Goal: Transaction & Acquisition: Purchase product/service

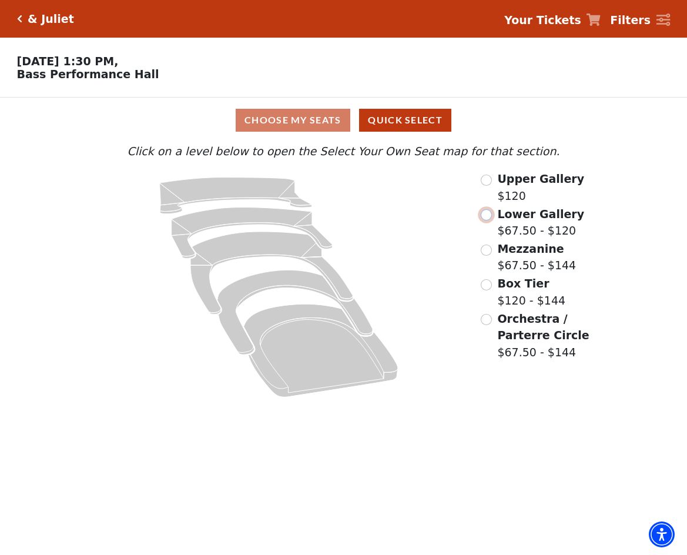
click at [490, 216] on input "Lower Gallery$67.50 - $120\a" at bounding box center [486, 214] width 11 height 11
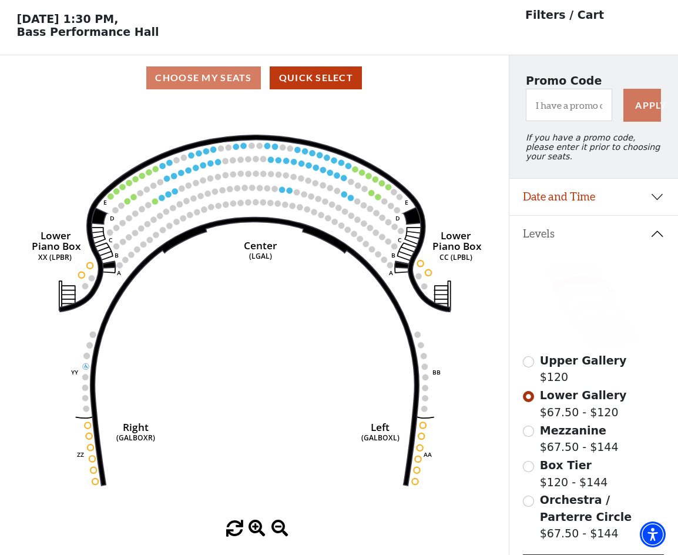
scroll to position [55, 0]
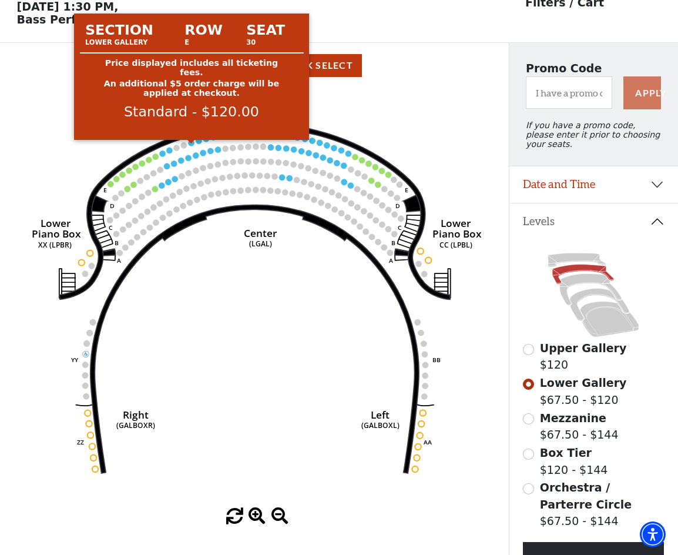
click at [190, 146] on circle at bounding box center [192, 143] width 6 height 6
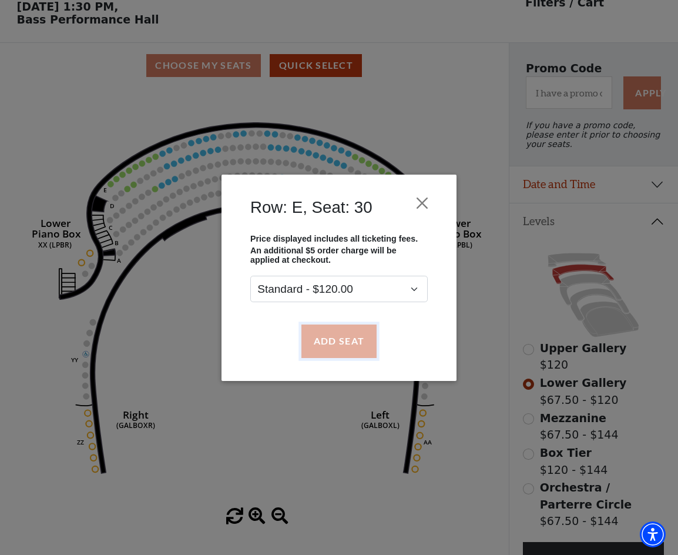
click at [321, 333] on button "Add Seat" at bounding box center [338, 340] width 75 height 33
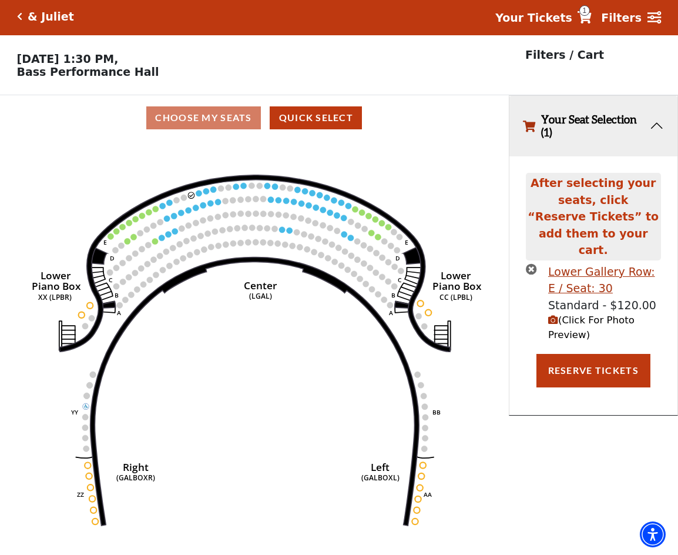
scroll to position [0, 0]
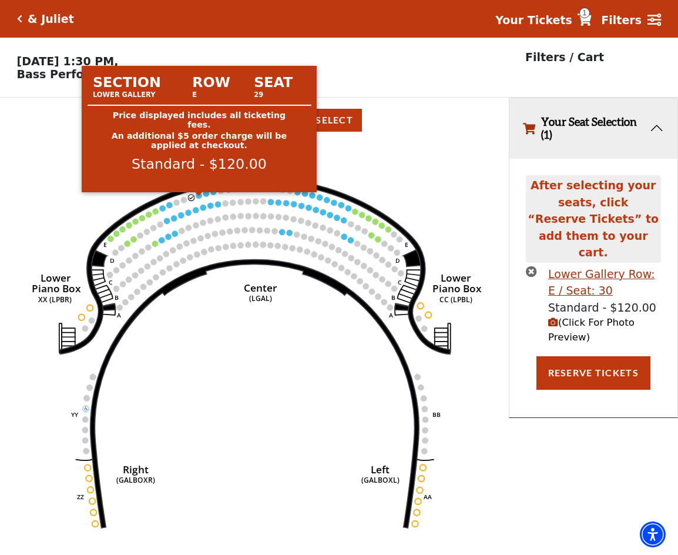
click at [199, 198] on circle at bounding box center [199, 195] width 6 height 6
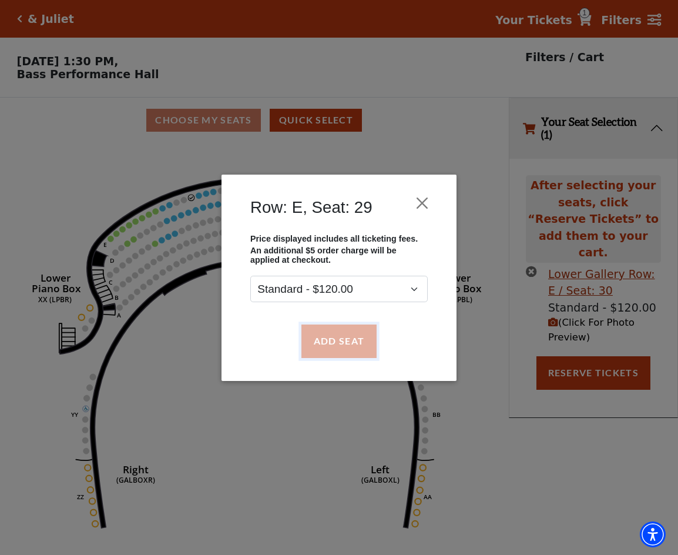
click at [317, 350] on button "Add Seat" at bounding box center [338, 340] width 75 height 33
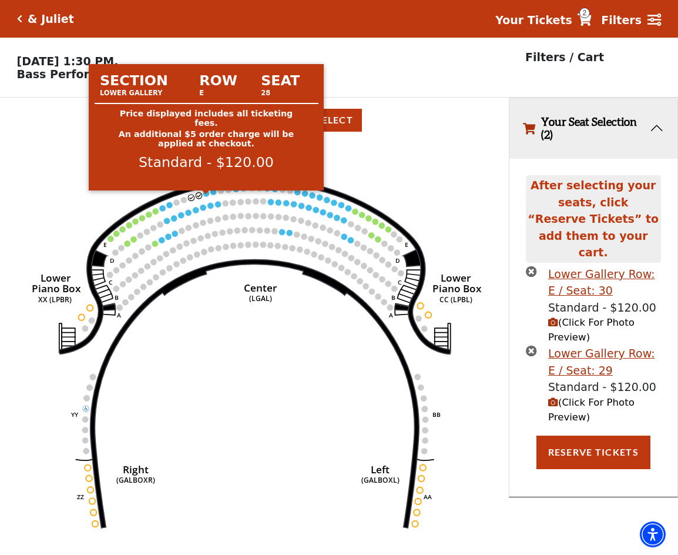
click at [208, 196] on circle at bounding box center [206, 193] width 6 height 6
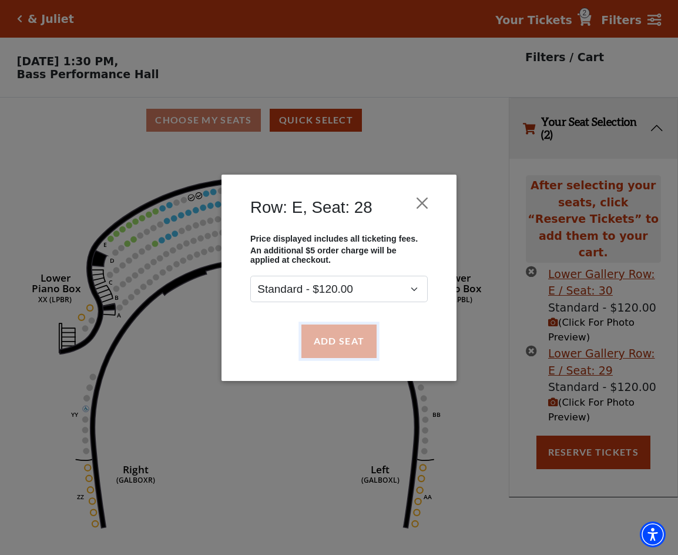
click at [350, 351] on button "Add Seat" at bounding box center [338, 340] width 75 height 33
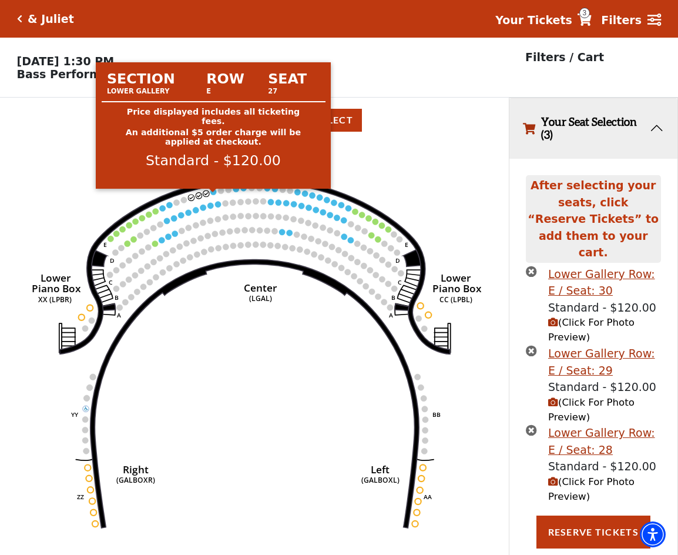
click at [216, 194] on circle at bounding box center [213, 192] width 6 height 6
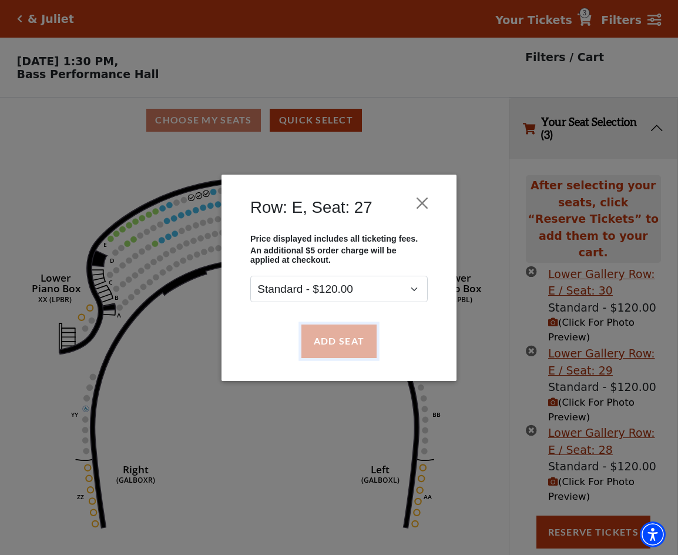
click at [315, 337] on button "Add Seat" at bounding box center [338, 340] width 75 height 33
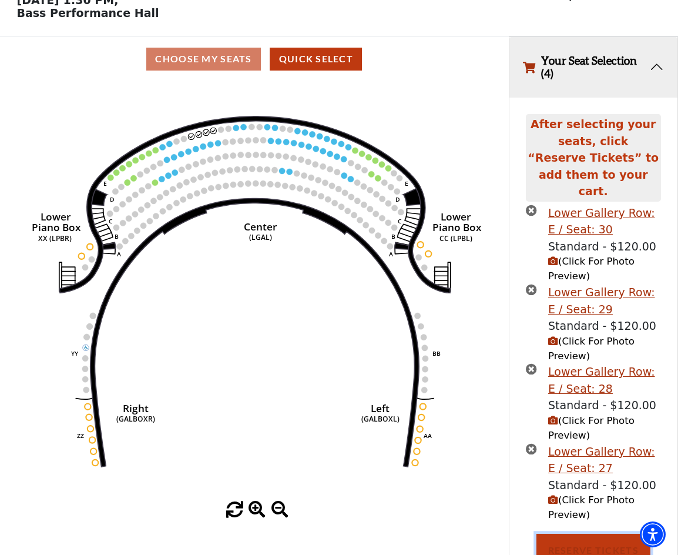
click at [585, 534] on button "Reserve Tickets" at bounding box center [593, 549] width 114 height 33
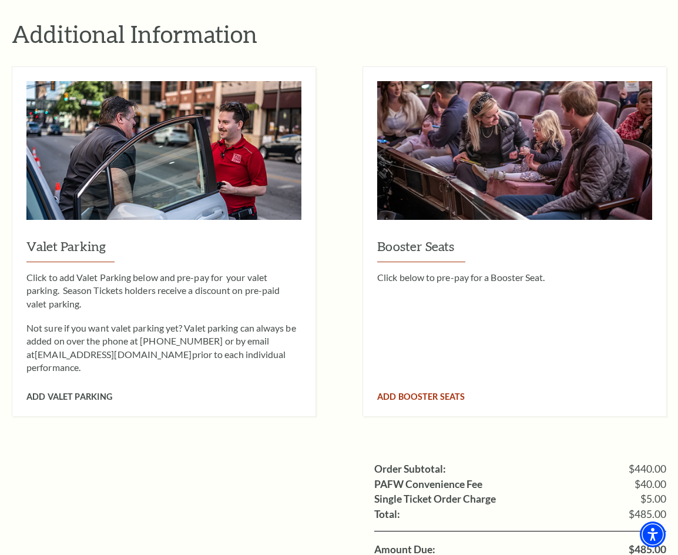
scroll to position [1058, 0]
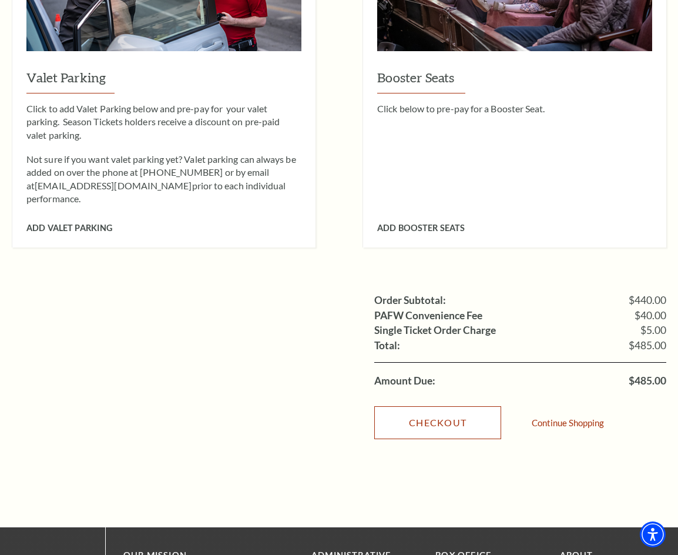
click at [434, 406] on link "Checkout" at bounding box center [437, 422] width 127 height 33
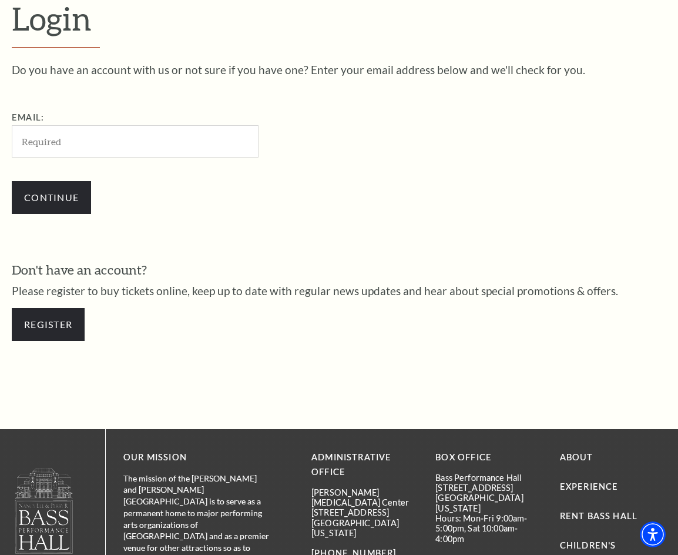
click at [182, 140] on input "Email:" at bounding box center [135, 141] width 247 height 32
type input "thaihong25102002@gmail.com"
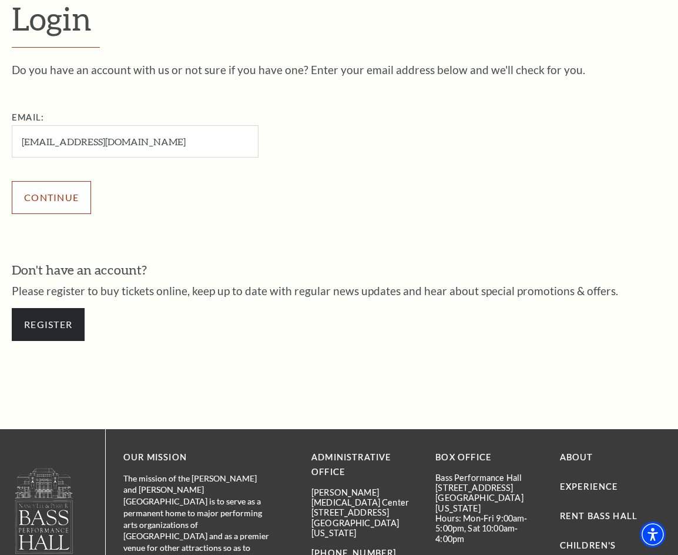
click at [59, 193] on input "Continue" at bounding box center [51, 197] width 79 height 33
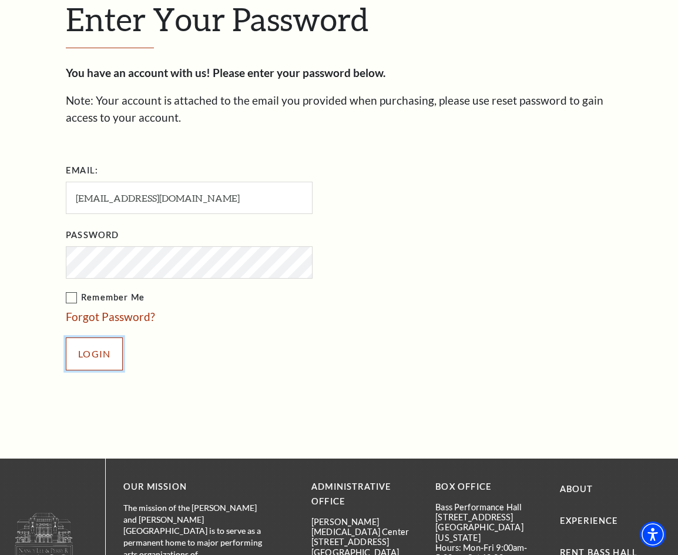
click at [75, 353] on input "Login" at bounding box center [94, 353] width 57 height 33
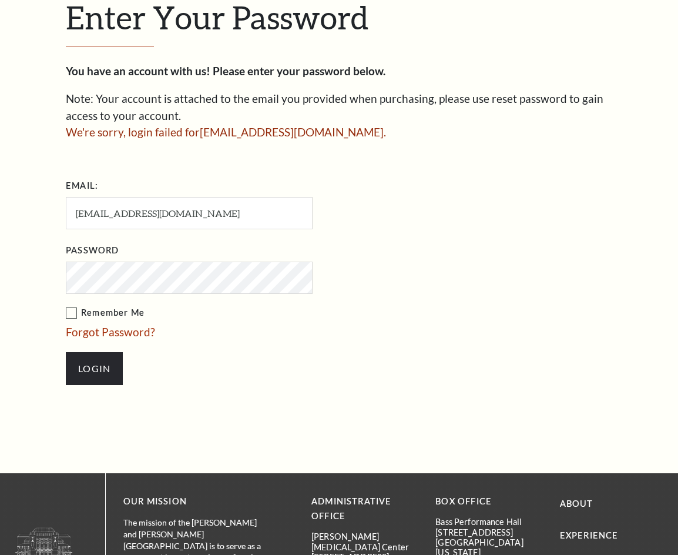
scroll to position [313, 0]
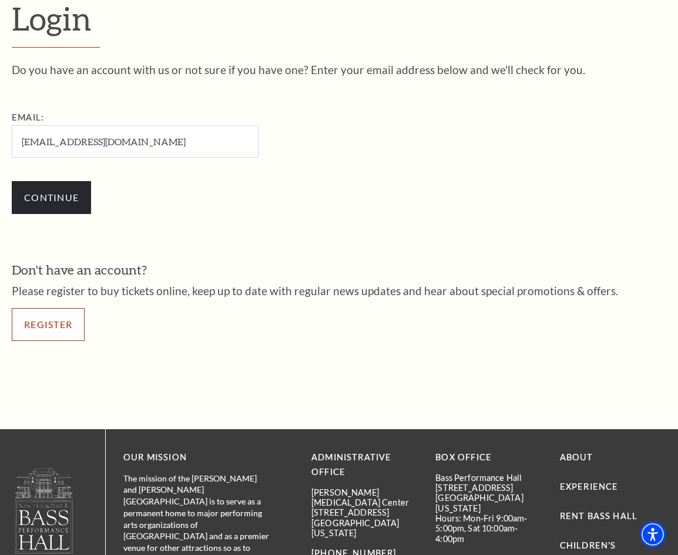
click at [67, 334] on link "Register" at bounding box center [48, 324] width 73 height 33
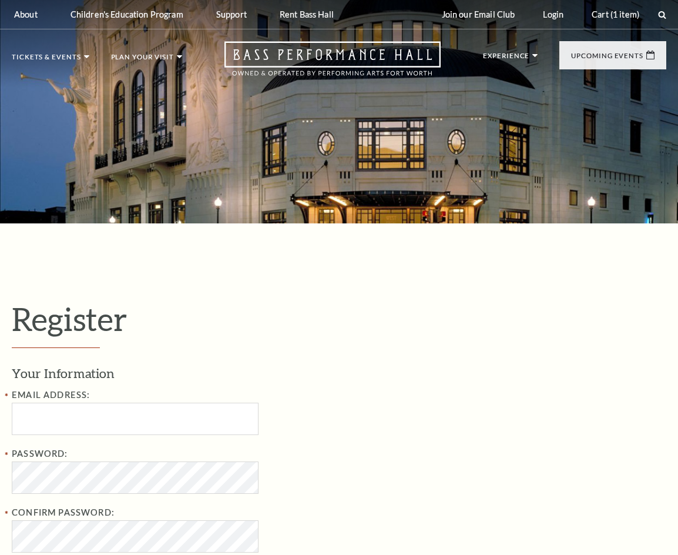
select select "1"
select select "[GEOGRAPHIC_DATA]"
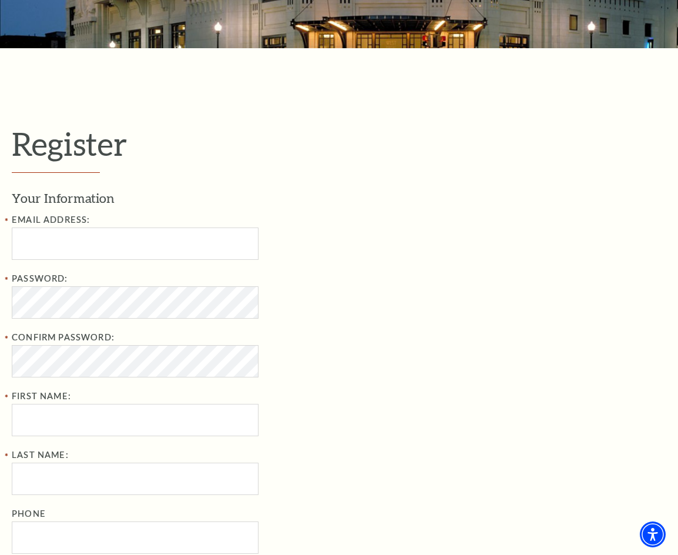
scroll to position [176, 0]
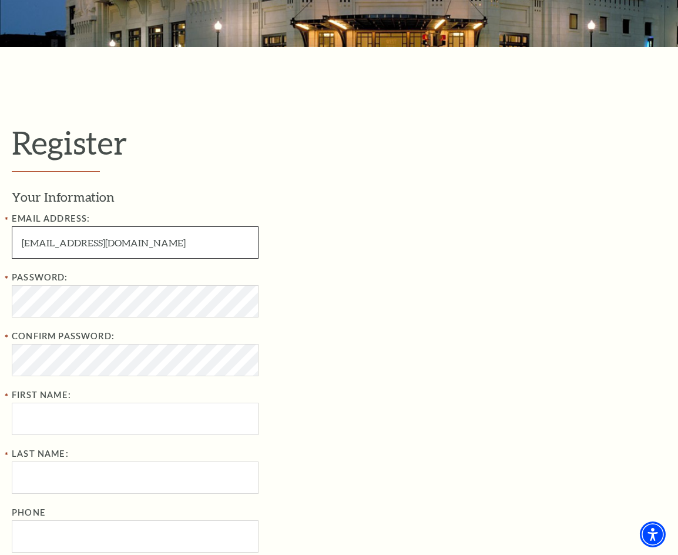
click at [72, 249] on input "[EMAIL_ADDRESS][DOMAIN_NAME]" at bounding box center [135, 242] width 247 height 32
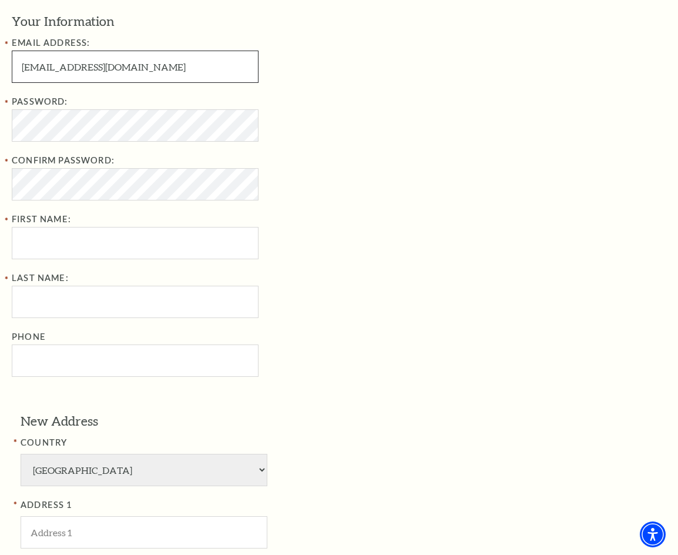
scroll to position [353, 0]
type input "[EMAIL_ADDRESS][DOMAIN_NAME]"
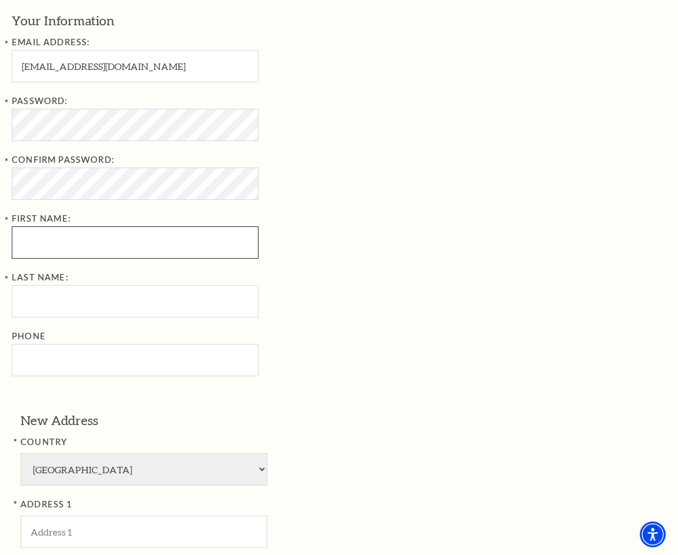
click at [37, 233] on input "First Name:" at bounding box center [135, 242] width 247 height 32
type input "ykiyu"
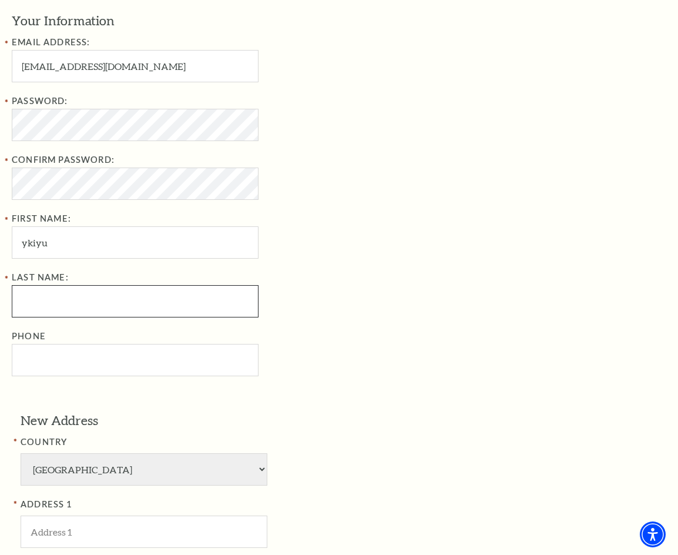
type input "yiolhhh"
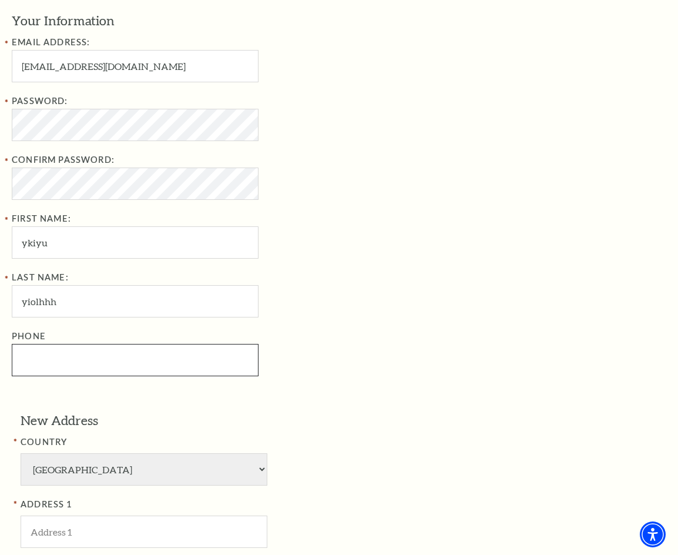
type input "4069947097"
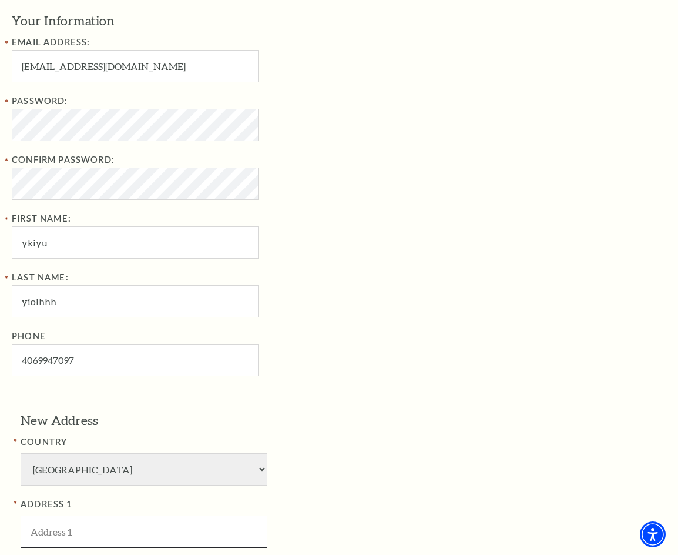
type input "1764 Coolidge Street Bozeman"
type input "Denver"
select select "CO"
type input "80014"
type input "406-994-7097"
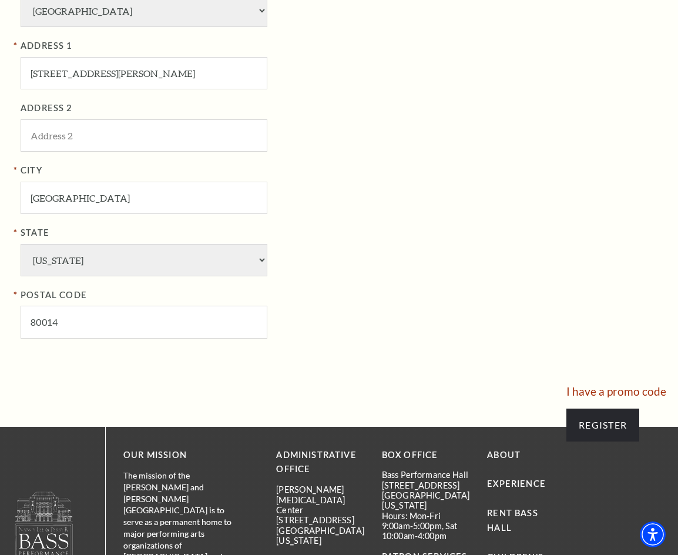
scroll to position [823, 0]
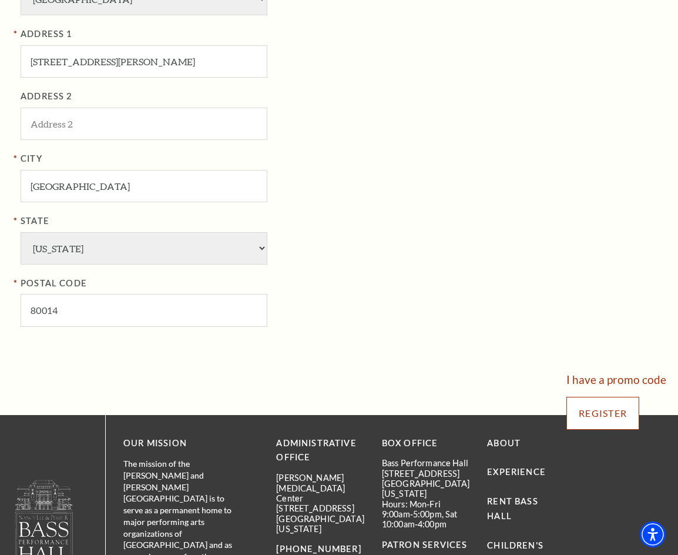
click at [612, 408] on input "Register" at bounding box center [602, 413] width 73 height 33
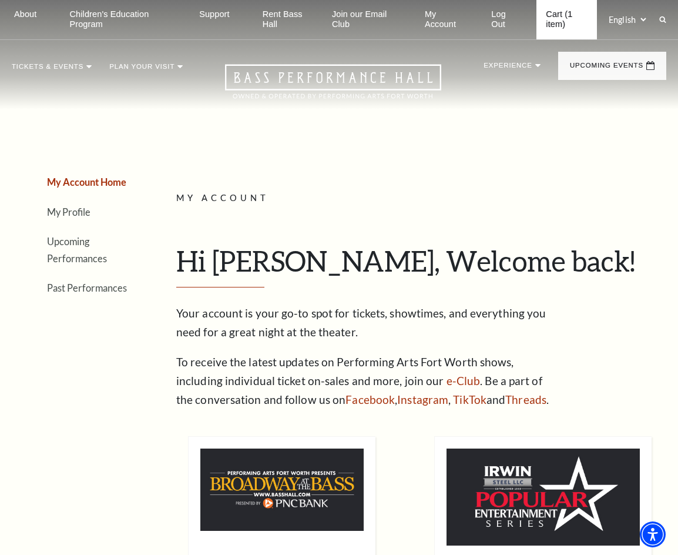
click at [546, 18] on link "Cart (1 item)" at bounding box center [566, 19] width 61 height 39
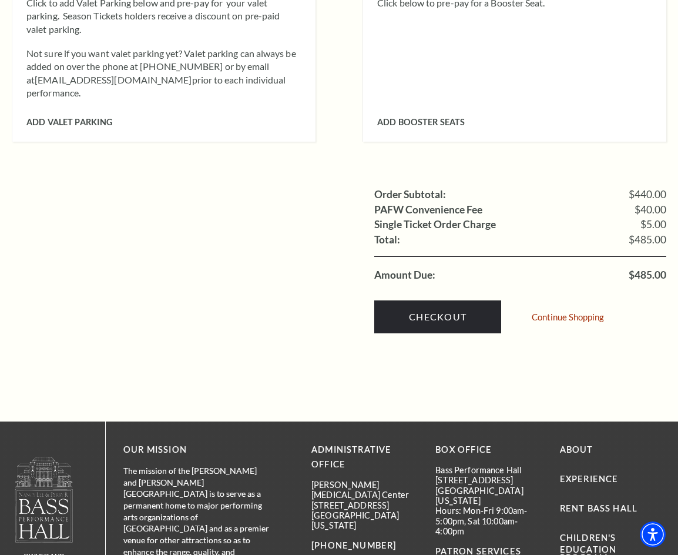
scroll to position [1175, 0]
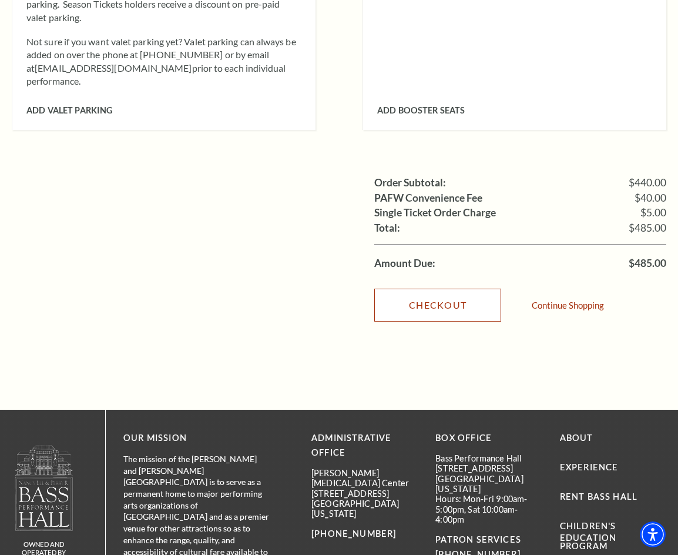
click at [465, 288] on link "Checkout" at bounding box center [437, 304] width 127 height 33
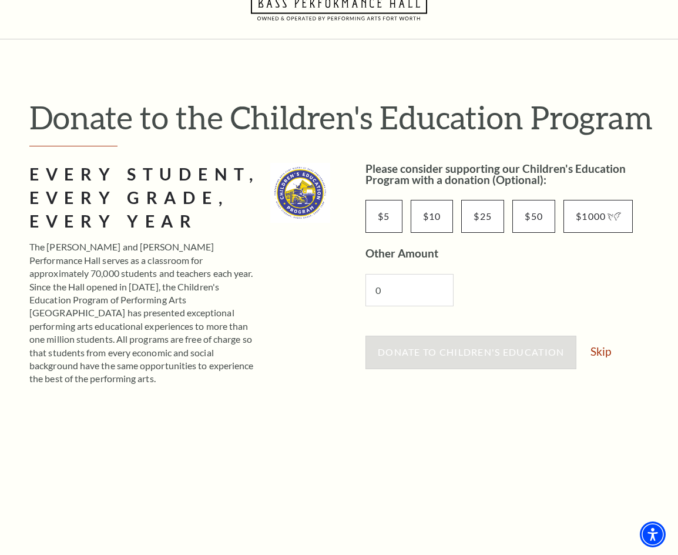
scroll to position [118, 0]
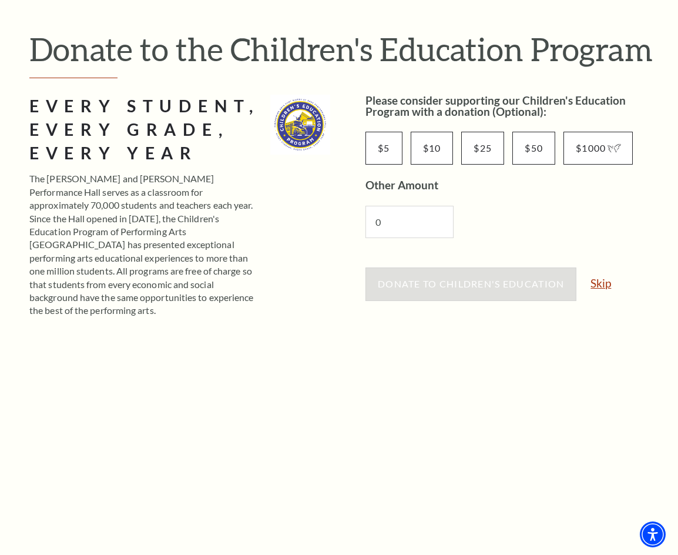
click at [605, 281] on link "Skip" at bounding box center [600, 282] width 21 height 11
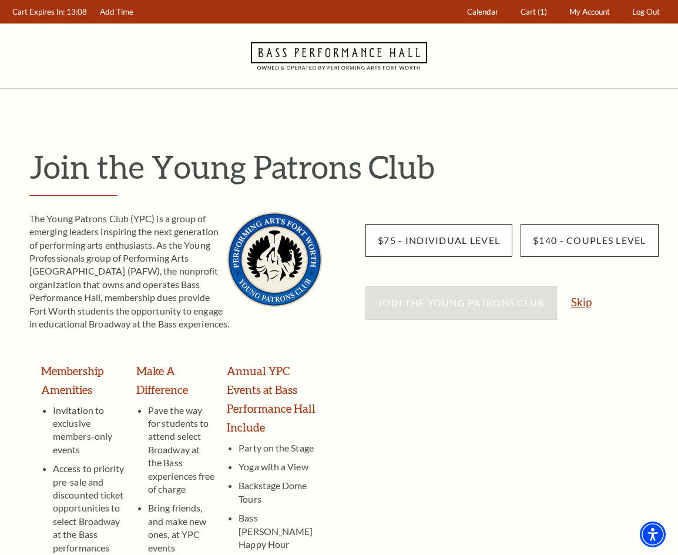
click at [584, 306] on link "Skip" at bounding box center [581, 301] width 21 height 11
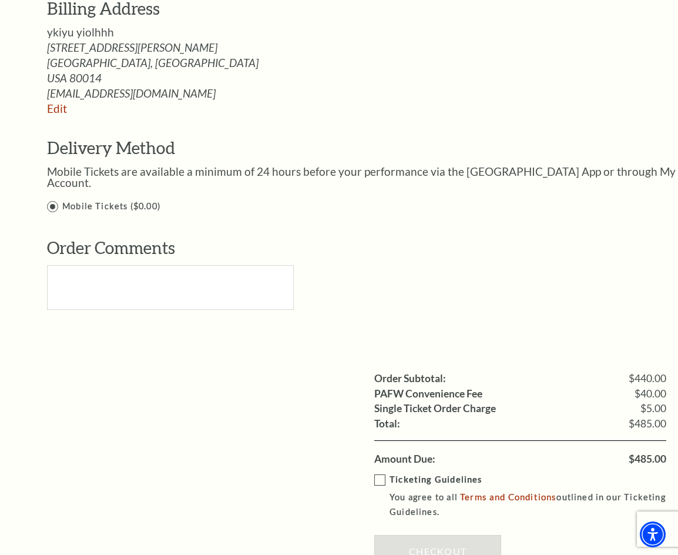
scroll to position [1199, 0]
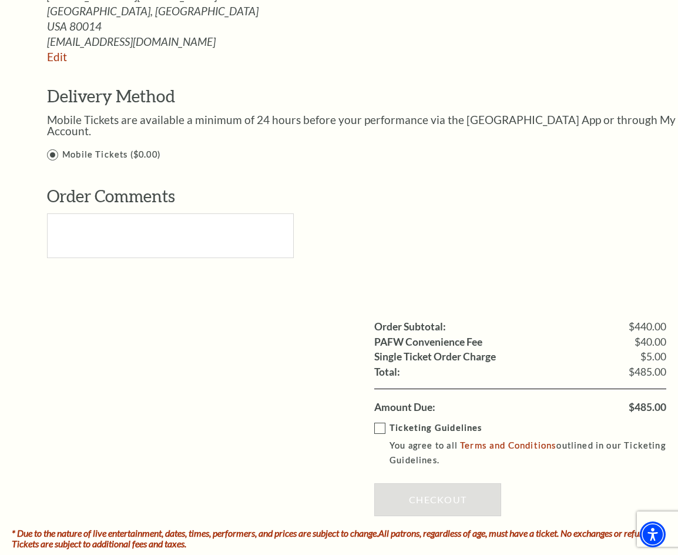
click at [375, 209] on div "Order Comments" at bounding box center [365, 229] width 636 height 90
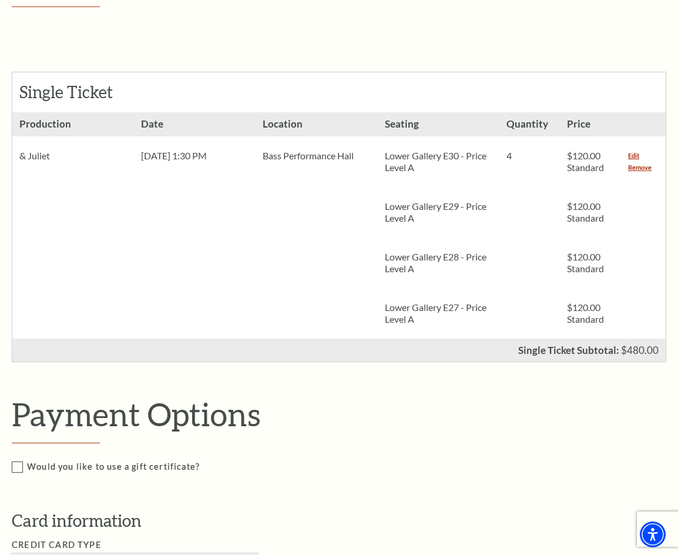
scroll to position [142, 0]
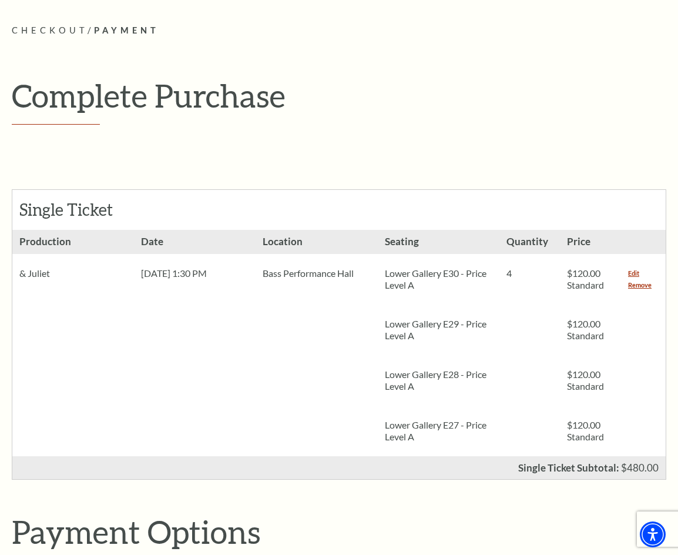
drag, startPoint x: 643, startPoint y: 285, endPoint x: 16, endPoint y: 285, distance: 627.5
click at [643, 285] on link "Remove" at bounding box center [640, 285] width 24 height 12
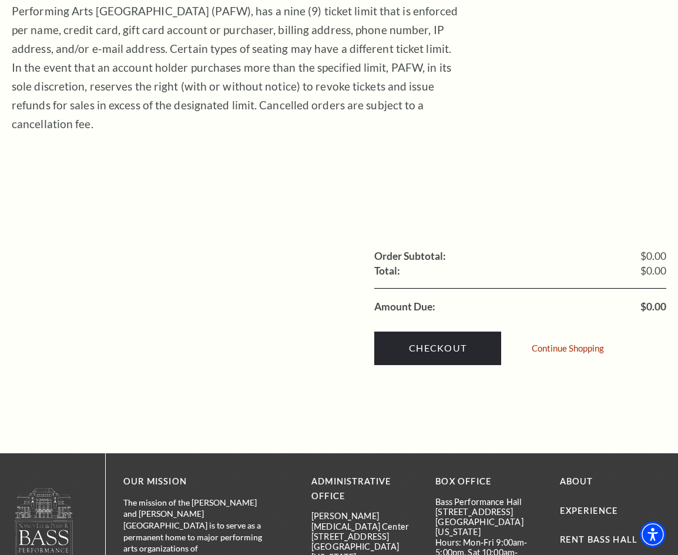
scroll to position [294, 0]
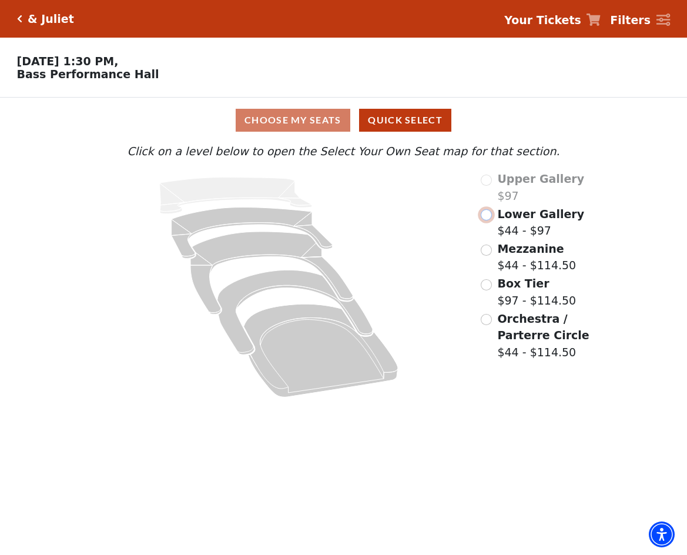
click at [488, 220] on input "Lower Gallery$44 - $97\a" at bounding box center [486, 214] width 11 height 11
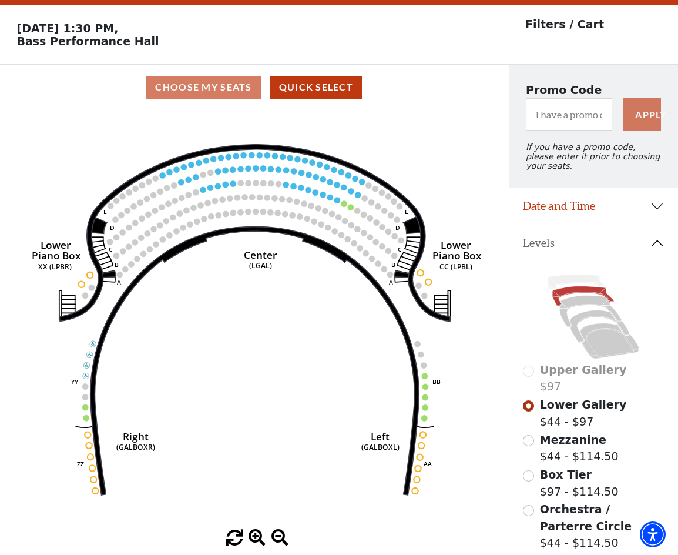
scroll to position [55, 0]
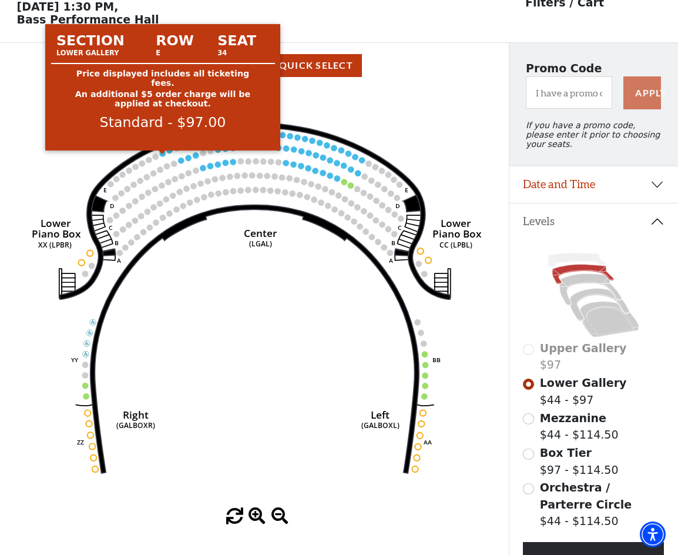
click at [163, 156] on circle at bounding box center [163, 153] width 6 height 6
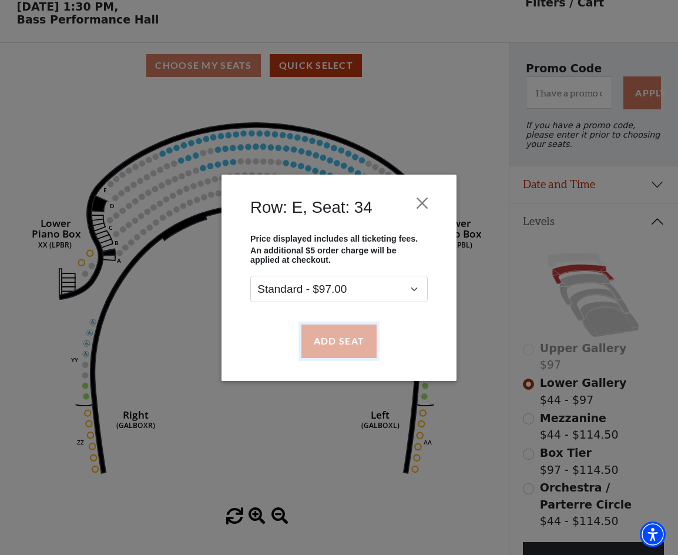
click at [339, 340] on button "Add Seat" at bounding box center [338, 340] width 75 height 33
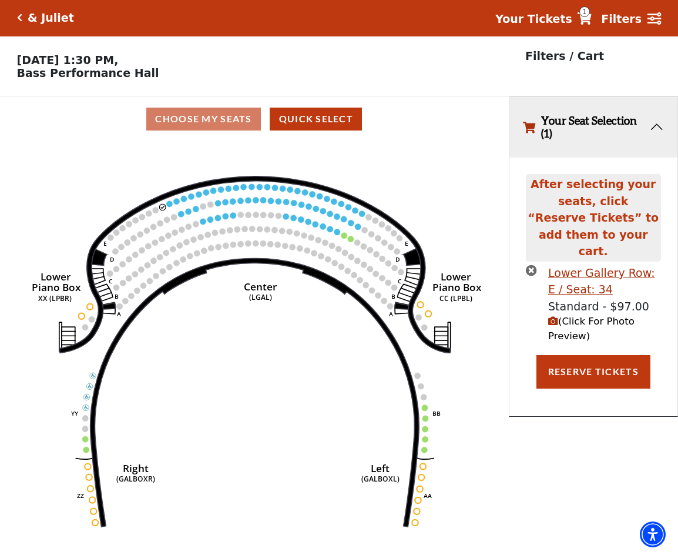
scroll to position [0, 0]
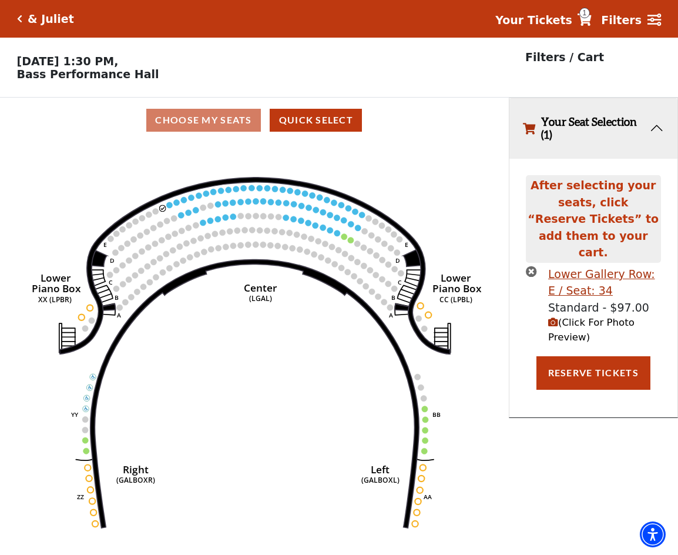
click at [170, 207] on circle at bounding box center [169, 205] width 6 height 6
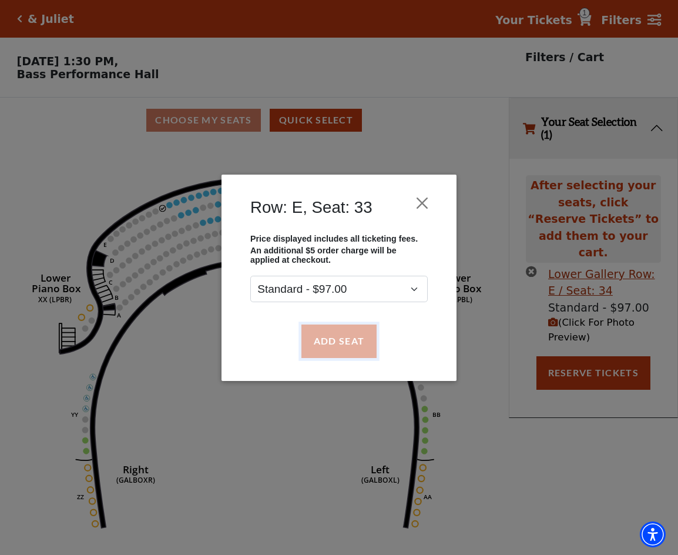
click at [344, 344] on button "Add Seat" at bounding box center [338, 340] width 75 height 33
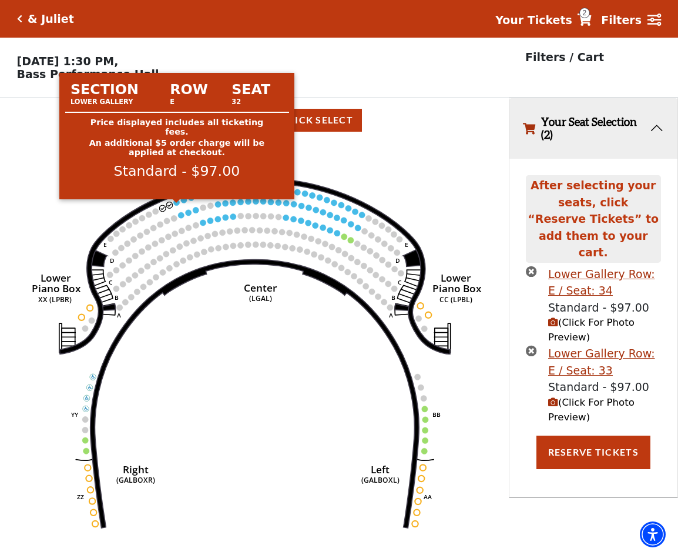
click at [176, 205] on circle at bounding box center [177, 202] width 6 height 6
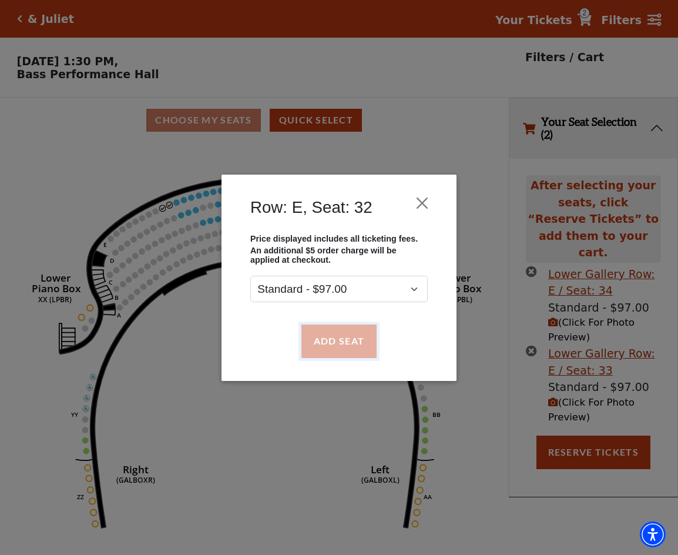
click at [320, 349] on button "Add Seat" at bounding box center [338, 340] width 75 height 33
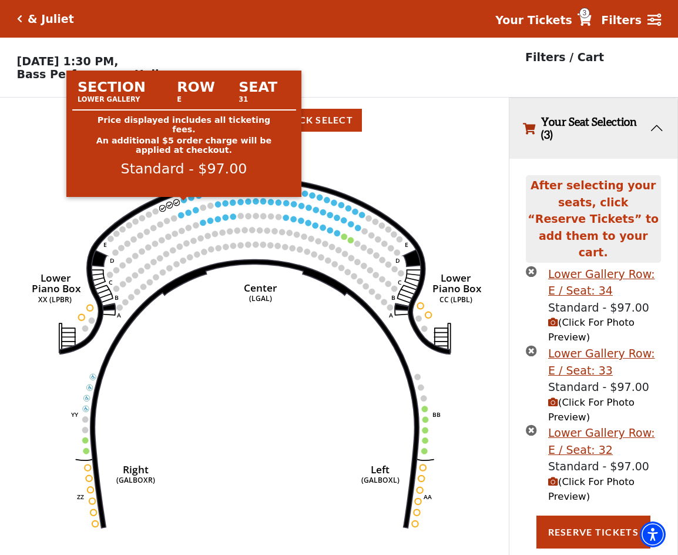
click at [184, 203] on circle at bounding box center [184, 200] width 6 height 6
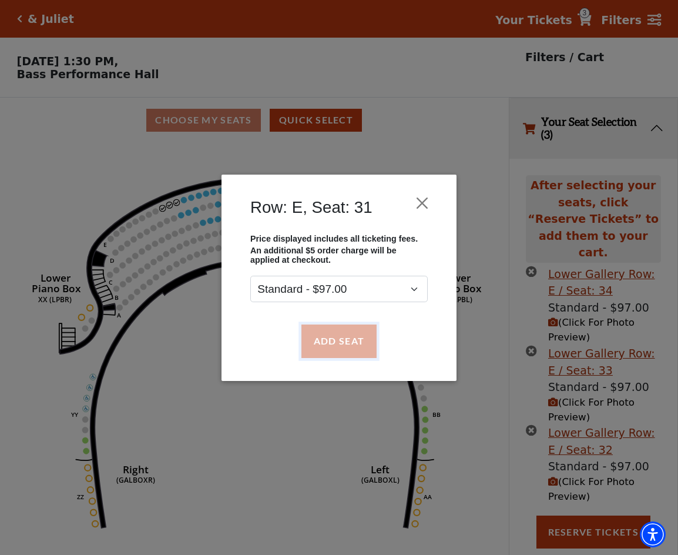
drag, startPoint x: 316, startPoint y: 342, endPoint x: 323, endPoint y: 332, distance: 12.2
click at [317, 342] on button "Add Seat" at bounding box center [338, 340] width 75 height 33
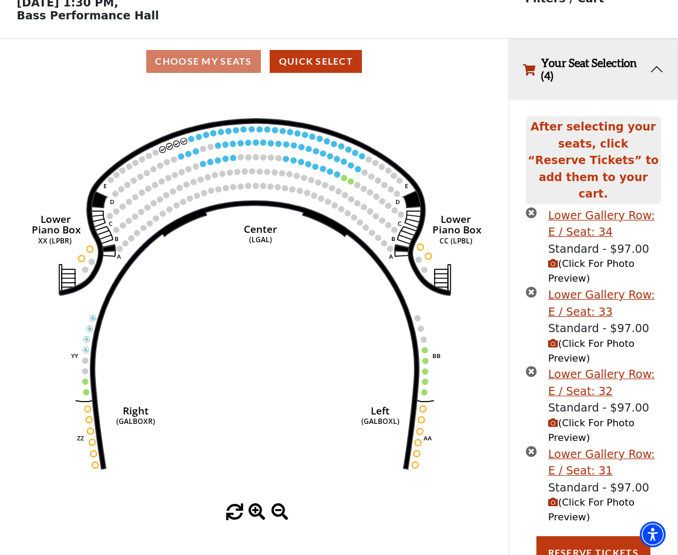
scroll to position [61, 0]
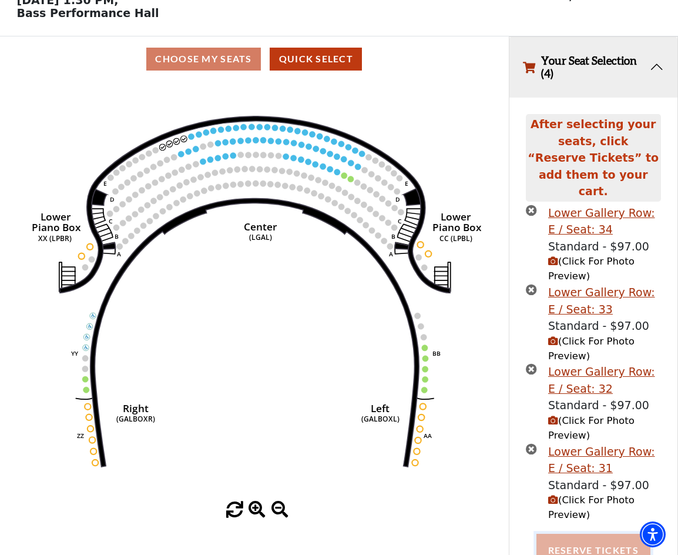
click at [570, 536] on button "Reserve Tickets" at bounding box center [593, 549] width 114 height 33
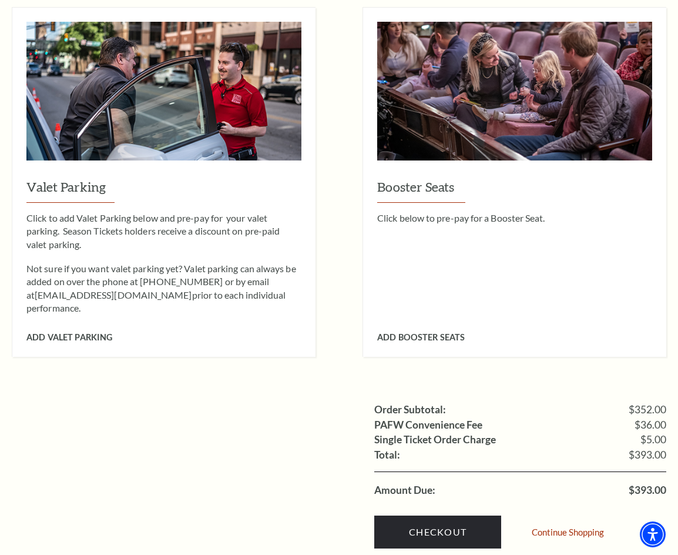
scroll to position [1058, 0]
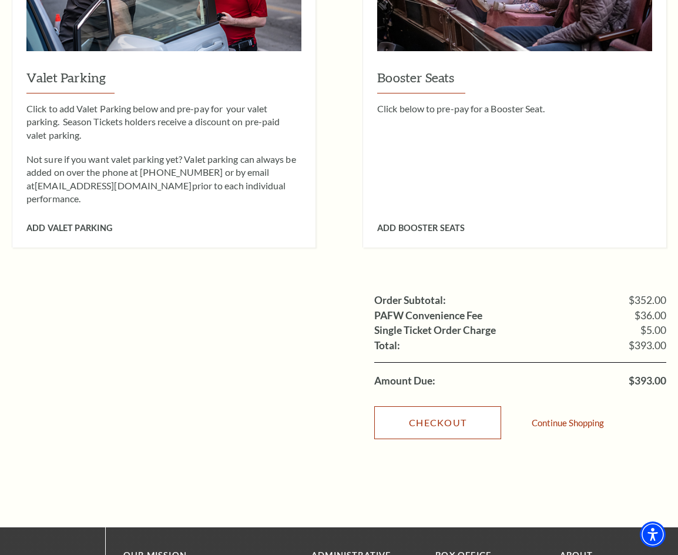
click at [438, 406] on link "Checkout" at bounding box center [437, 422] width 127 height 33
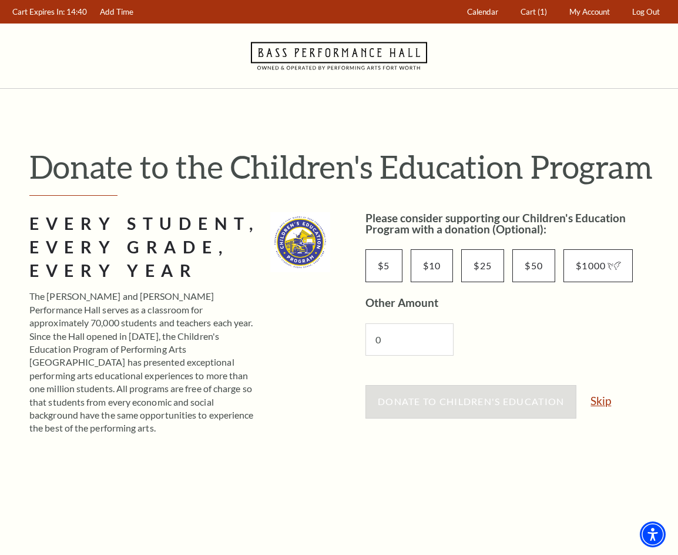
click at [603, 404] on link "Skip" at bounding box center [600, 400] width 21 height 11
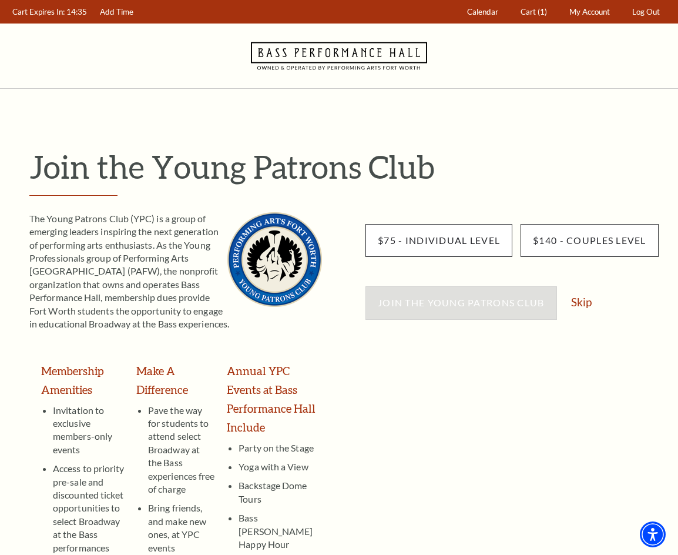
click at [582, 294] on div "Join the Young Patrons Club Skip" at bounding box center [515, 308] width 301 height 45
click at [581, 307] on link "Skip" at bounding box center [581, 301] width 21 height 11
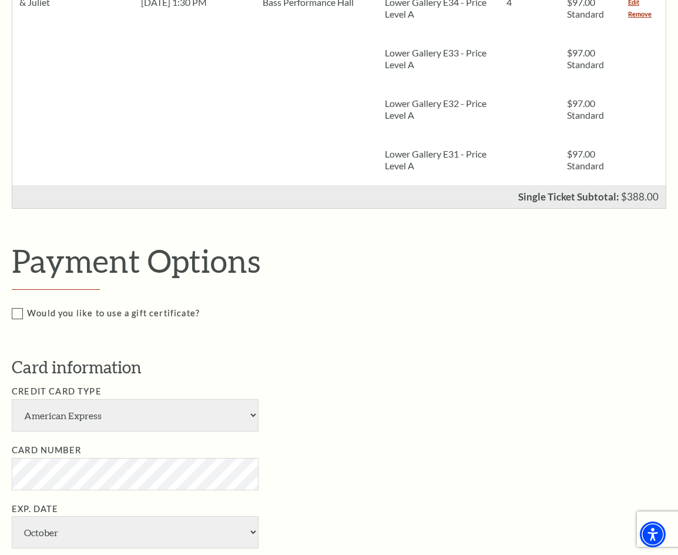
scroll to position [294, 0]
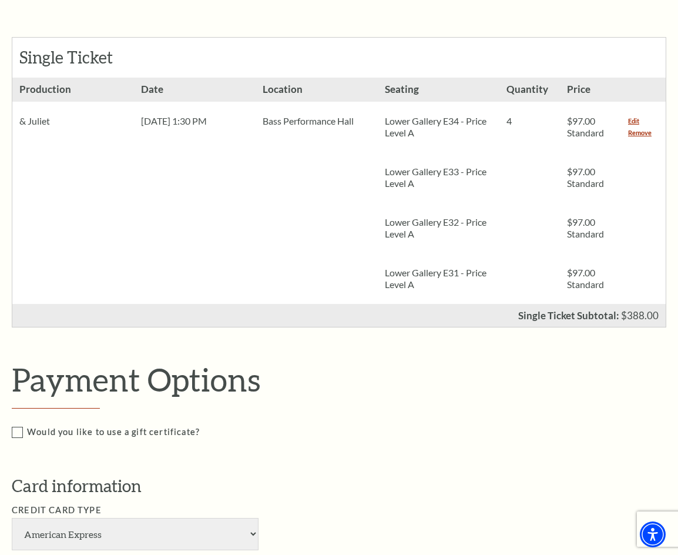
drag, startPoint x: 636, startPoint y: 135, endPoint x: 502, endPoint y: 137, distance: 134.0
click at [636, 135] on link "Remove" at bounding box center [640, 133] width 24 height 12
